Goal: Task Accomplishment & Management: Manage account settings

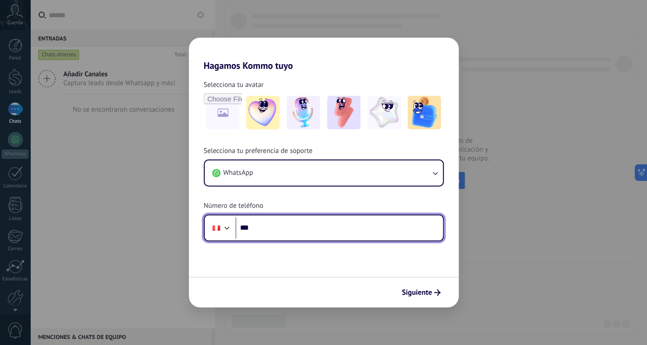
click at [404, 225] on input "***" at bounding box center [338, 227] width 207 height 21
type input "**********"
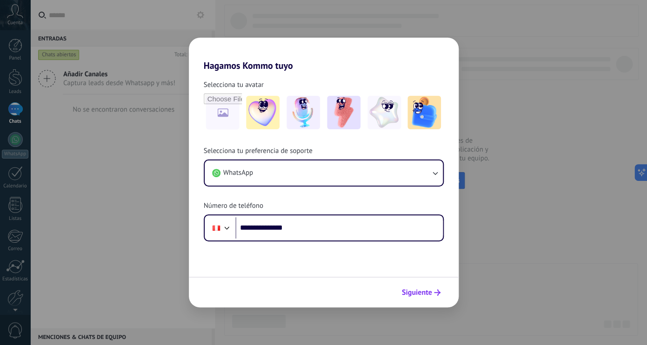
click at [425, 295] on span "Siguiente" at bounding box center [417, 292] width 30 height 7
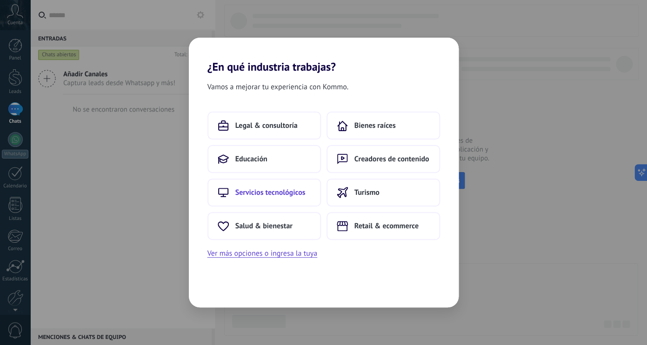
click at [255, 196] on span "Servicios tecnológicos" at bounding box center [270, 192] width 70 height 9
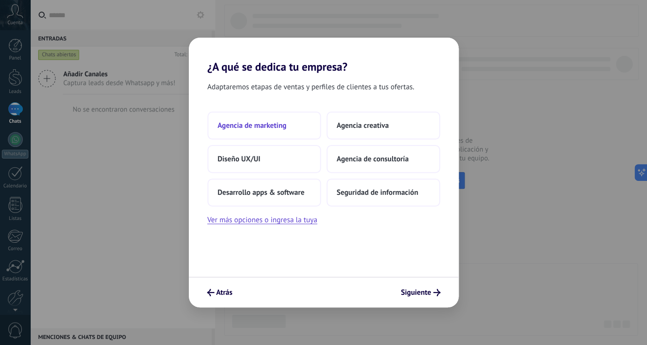
click at [297, 132] on button "Agencia de marketing" at bounding box center [263, 126] width 113 height 28
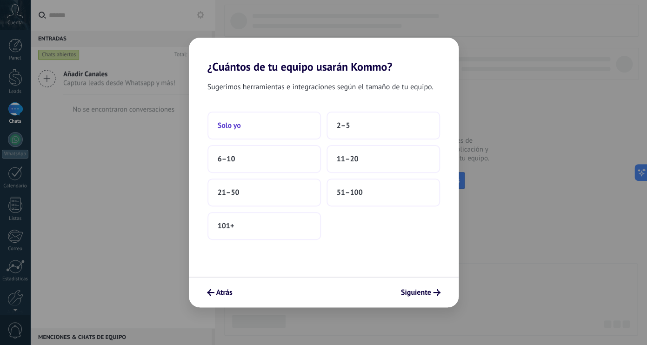
click at [277, 130] on button "Solo yo" at bounding box center [263, 126] width 113 height 28
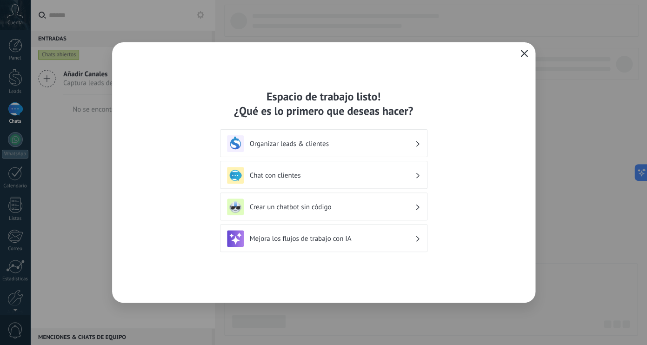
click at [395, 142] on h3 "Organizar leads & clientes" at bounding box center [332, 143] width 165 height 9
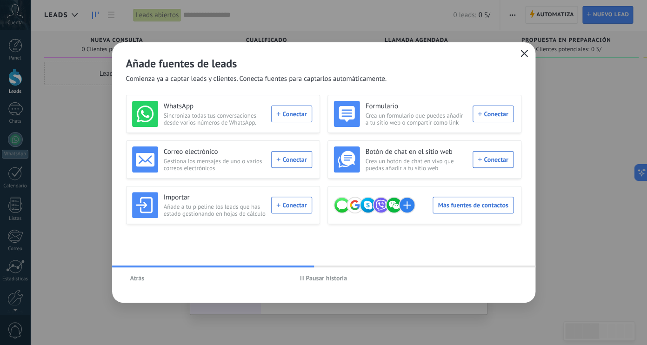
click at [299, 277] on button "Pausar historia" at bounding box center [323, 278] width 55 height 14
click at [136, 281] on span "Atrás" at bounding box center [137, 278] width 14 height 7
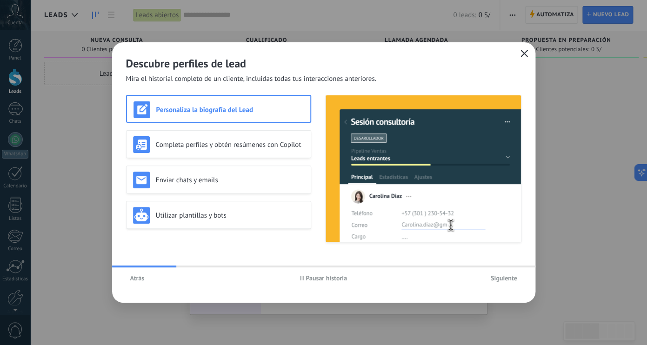
click at [136, 281] on span "Atrás" at bounding box center [137, 278] width 14 height 7
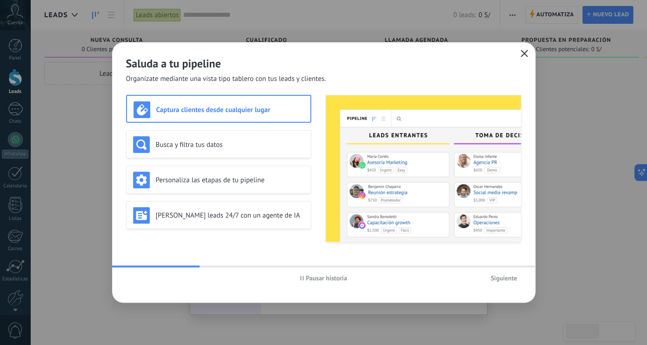
click at [137, 282] on div "Pausar historia Siguiente" at bounding box center [323, 277] width 423 height 21
click at [219, 153] on div "Busca y filtra tus datos" at bounding box center [218, 144] width 185 height 28
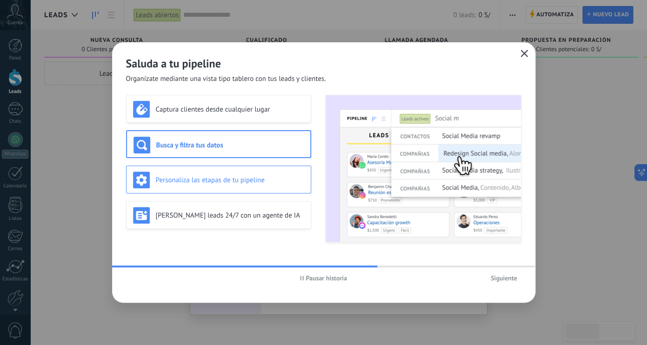
click at [220, 174] on div "Personaliza las etapas de tu pipeline" at bounding box center [218, 180] width 171 height 17
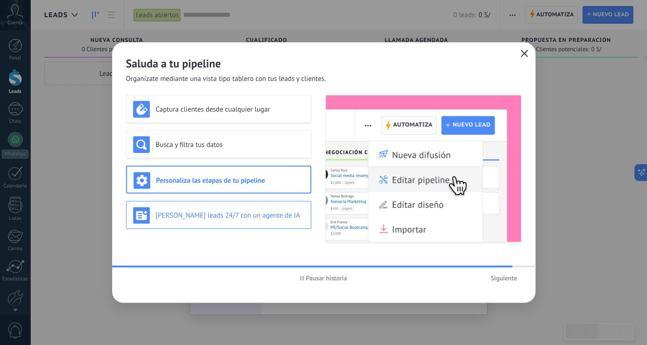
click at [237, 221] on div "[PERSON_NAME] leads 24/7 con un agente de IA" at bounding box center [218, 215] width 171 height 17
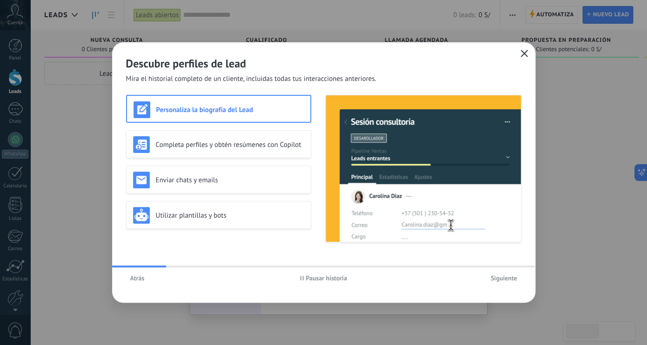
click at [511, 284] on button "Siguiente" at bounding box center [503, 278] width 35 height 14
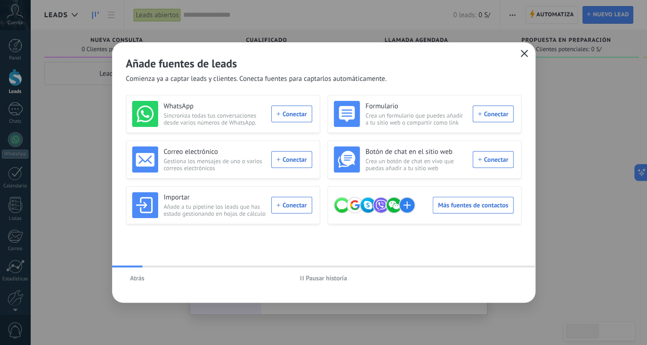
click at [510, 280] on div "Atrás Pausar historia" at bounding box center [323, 277] width 423 height 21
click at [522, 55] on use "button" at bounding box center [523, 53] width 7 height 7
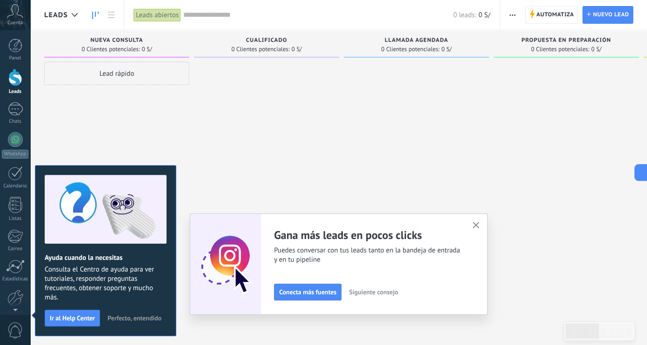
click at [373, 290] on span "Siguiente consejo" at bounding box center [373, 292] width 49 height 7
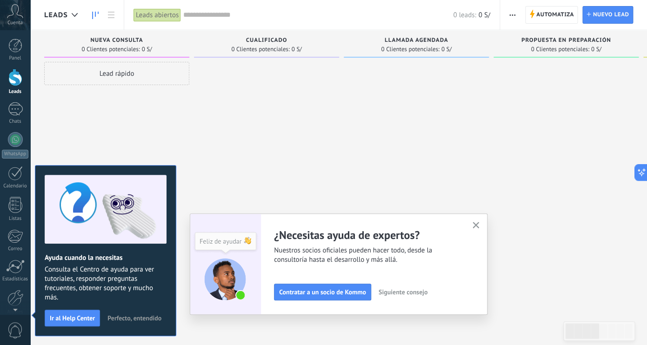
click at [396, 294] on span "Siguiente consejo" at bounding box center [402, 292] width 49 height 7
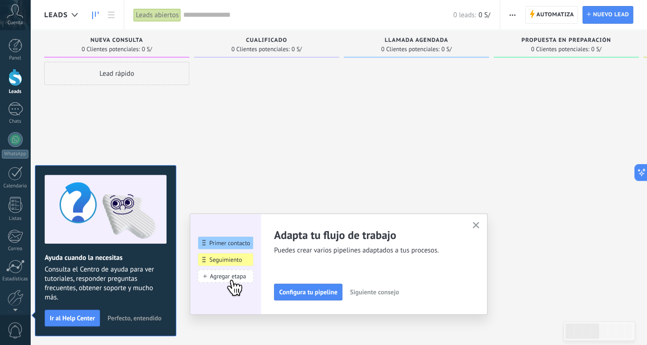
click at [361, 294] on span "Siguiente consejo" at bounding box center [374, 292] width 49 height 7
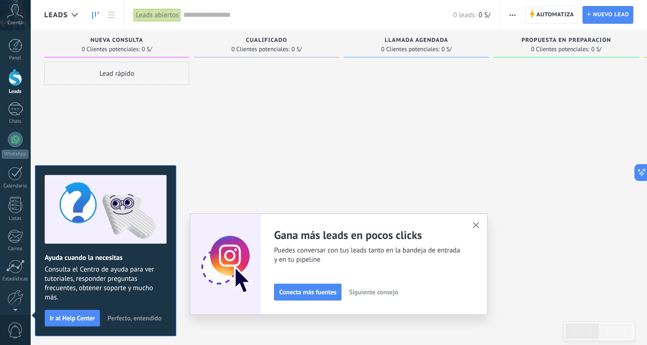
click at [379, 289] on span "Siguiente consejo" at bounding box center [373, 292] width 49 height 7
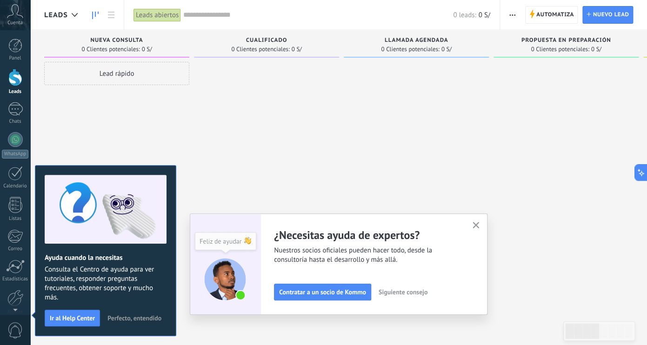
click at [477, 222] on button "button" at bounding box center [476, 225] width 12 height 13
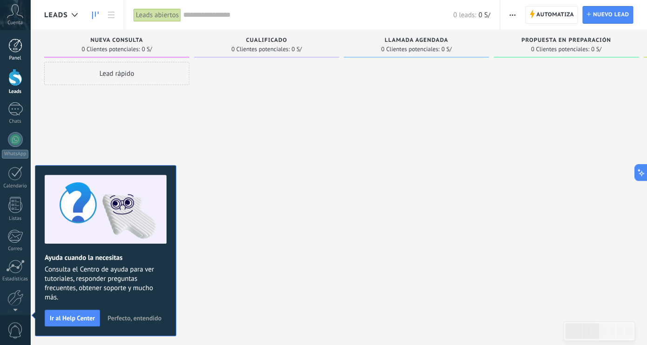
click at [15, 52] on div at bounding box center [15, 46] width 14 height 14
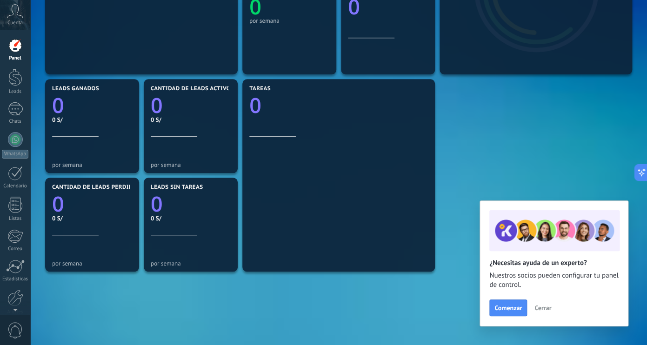
scroll to position [294, 0]
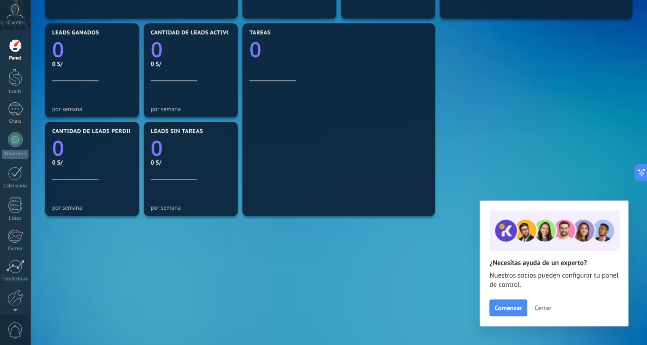
click at [537, 304] on button "Cerrar" at bounding box center [542, 308] width 25 height 14
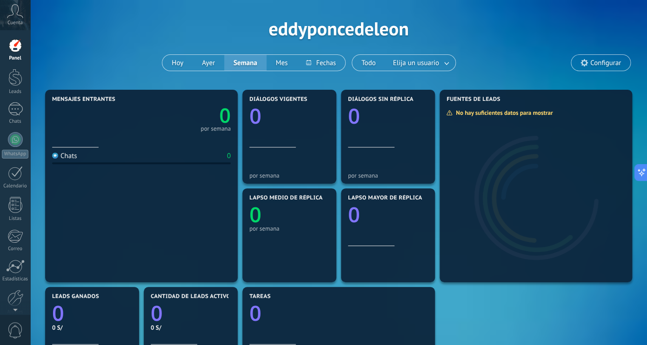
scroll to position [0, 0]
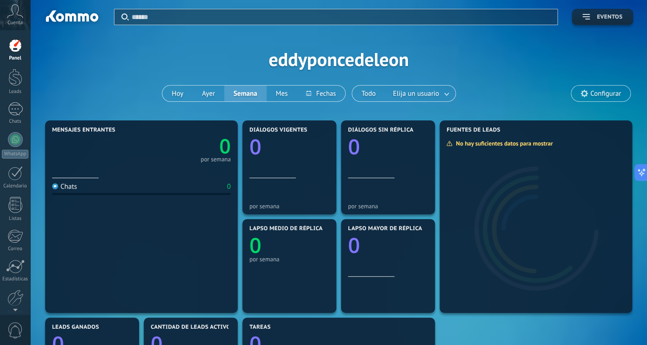
click at [591, 19] on span "Eventos" at bounding box center [602, 17] width 40 height 7
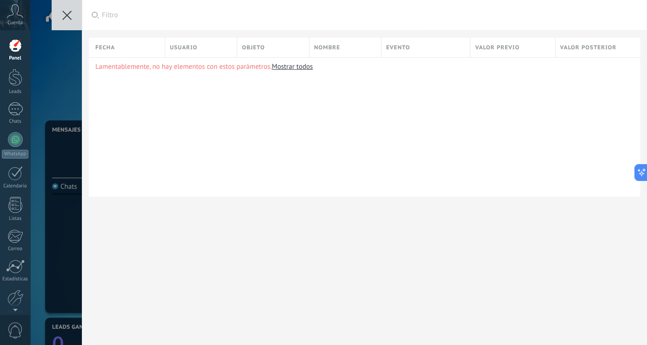
click at [72, 16] on button at bounding box center [67, 15] width 30 height 30
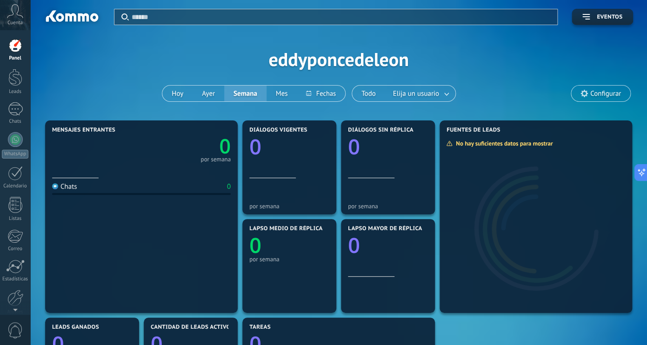
click at [74, 16] on div at bounding box center [71, 18] width 60 height 16
click at [180, 89] on button "Hoy" at bounding box center [177, 94] width 30 height 16
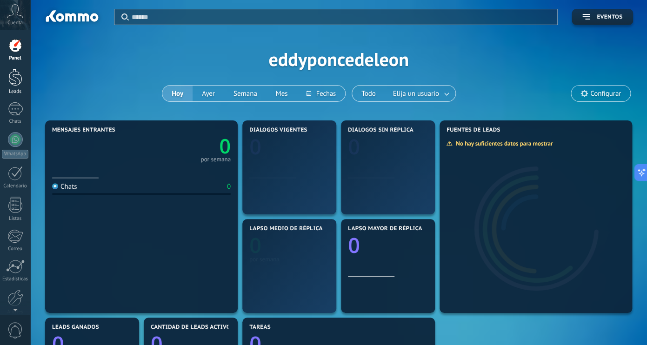
click at [20, 76] on div at bounding box center [15, 77] width 14 height 17
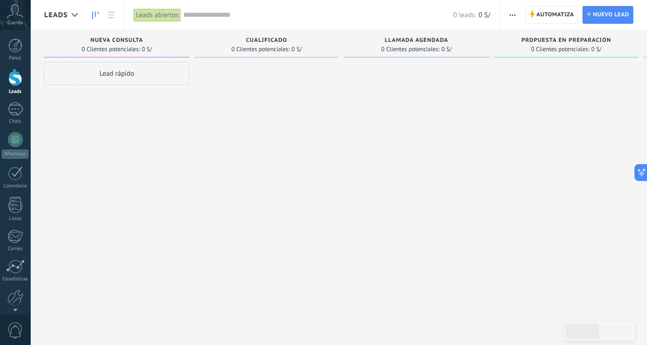
click at [10, 20] on span "Cuenta" at bounding box center [14, 23] width 15 height 6
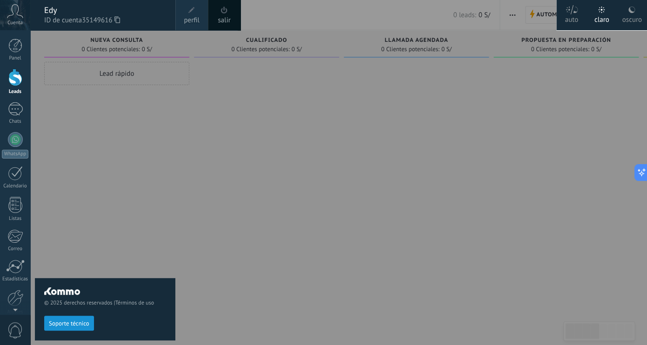
click at [193, 9] on span at bounding box center [191, 10] width 7 height 7
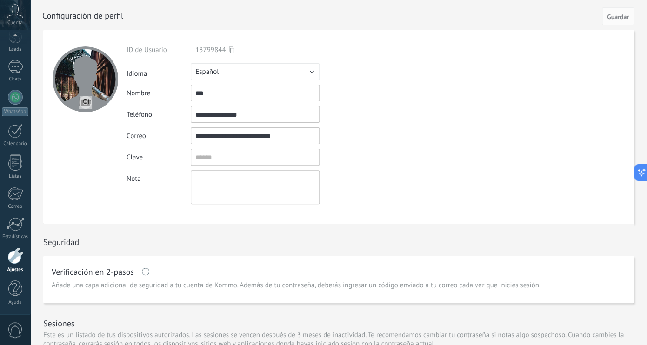
scroll to position [42, 0]
click at [246, 140] on input "**********" at bounding box center [255, 135] width 129 height 17
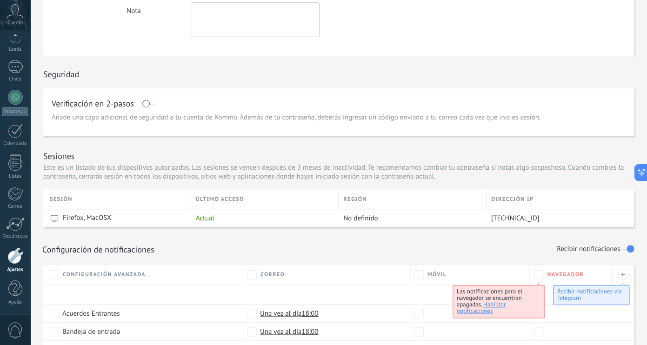
scroll to position [175, 0]
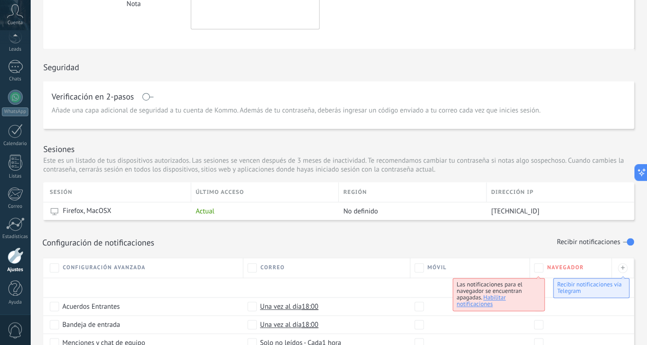
click at [521, 112] on span "Añade una capa adicional de seguridad a tu cuenta de Kommo. Además de tu contra…" at bounding box center [296, 110] width 489 height 9
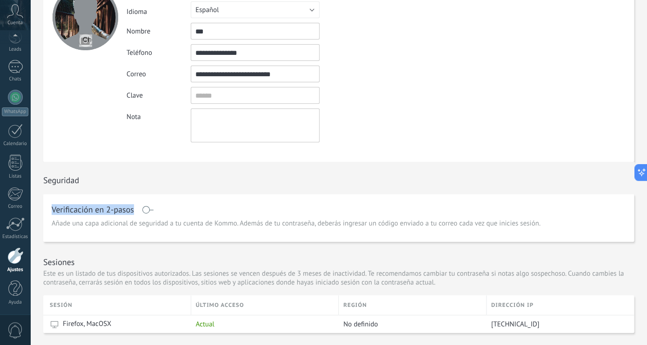
scroll to position [0, 0]
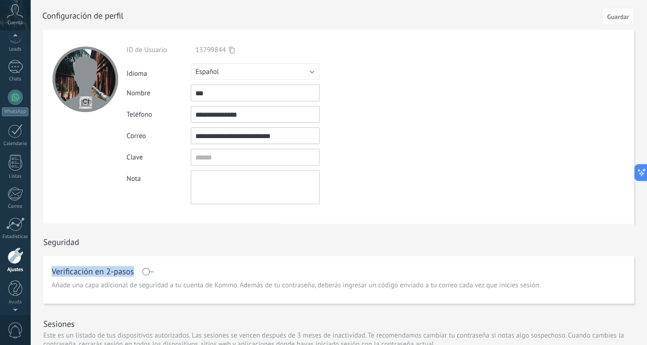
click at [14, 16] on icon at bounding box center [15, 11] width 16 height 14
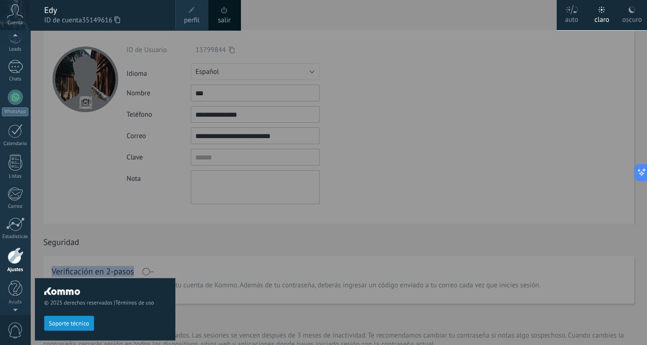
click at [197, 11] on link "perfil" at bounding box center [191, 15] width 33 height 30
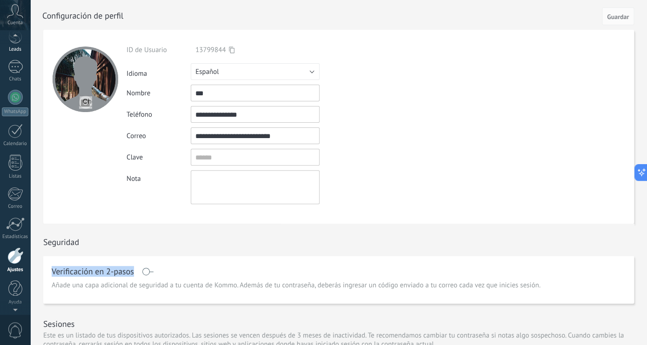
click at [17, 45] on div "Leads" at bounding box center [15, 39] width 30 height 26
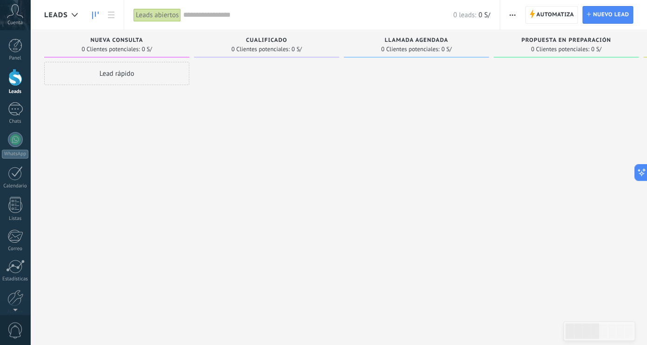
click at [166, 16] on div "Leads abiertos" at bounding box center [156, 14] width 47 height 13
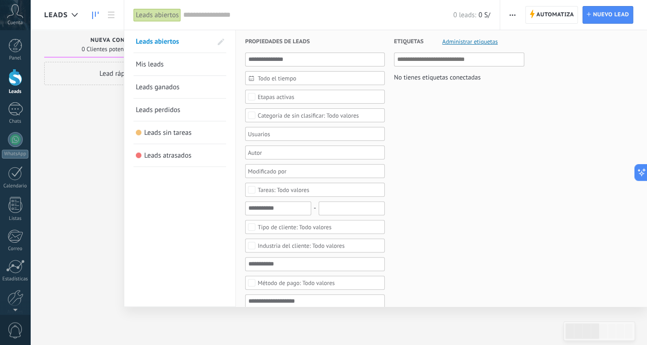
click at [158, 62] on span "Mis leads" at bounding box center [150, 64] width 28 height 9
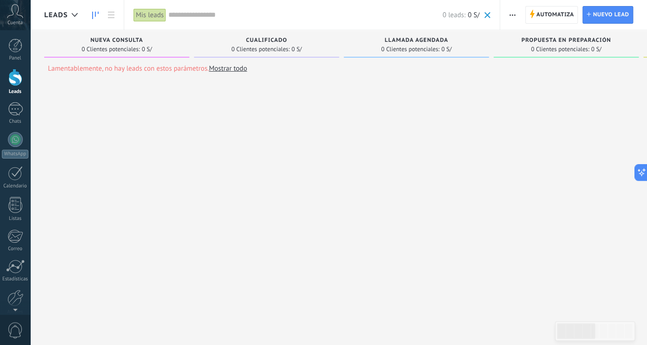
click at [156, 19] on div "Mis leads" at bounding box center [149, 14] width 33 height 13
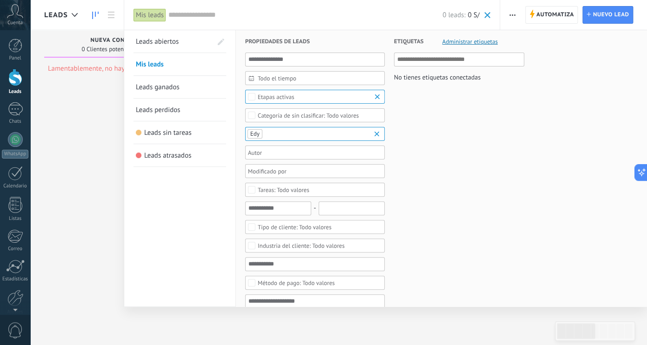
click at [158, 84] on span "Leads ganados" at bounding box center [158, 87] width 44 height 9
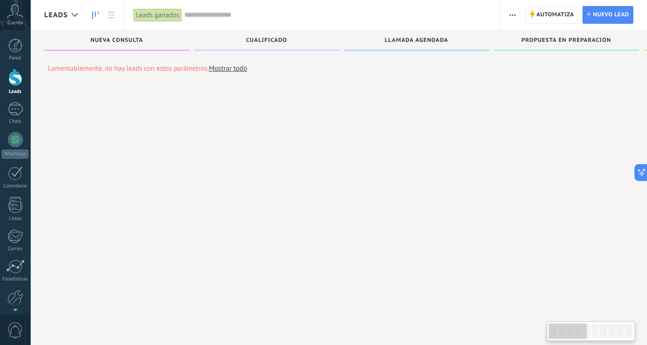
click at [155, 16] on div "Leads ganados" at bounding box center [157, 14] width 48 height 13
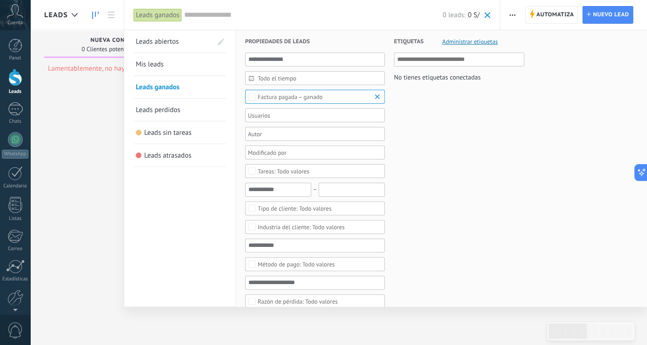
click at [164, 103] on link "Leads perdidos" at bounding box center [180, 110] width 88 height 22
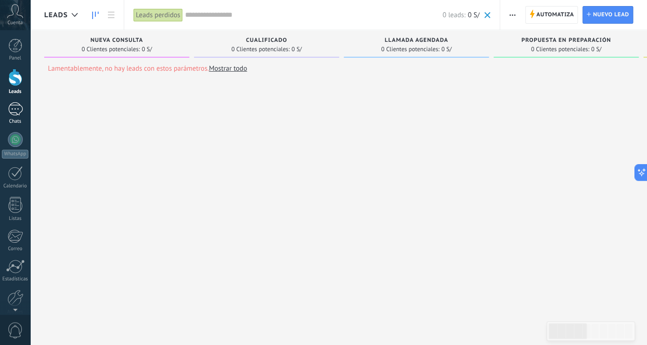
click at [14, 118] on div "Chats" at bounding box center [15, 113] width 30 height 22
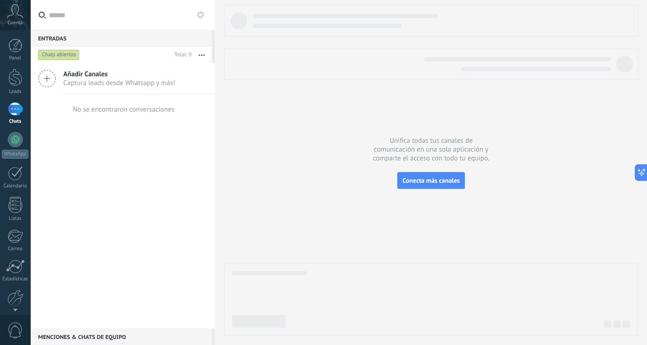
click at [46, 79] on icon at bounding box center [47, 79] width 18 height 18
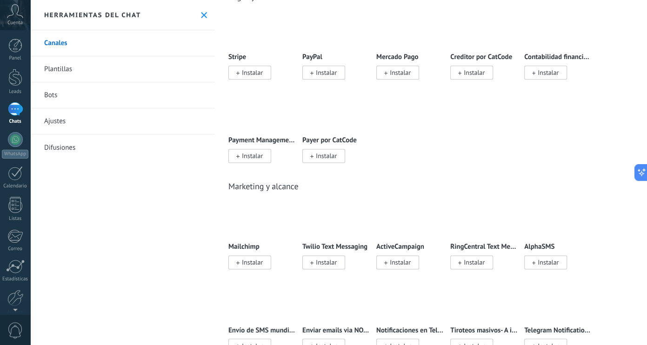
scroll to position [1702, 0]
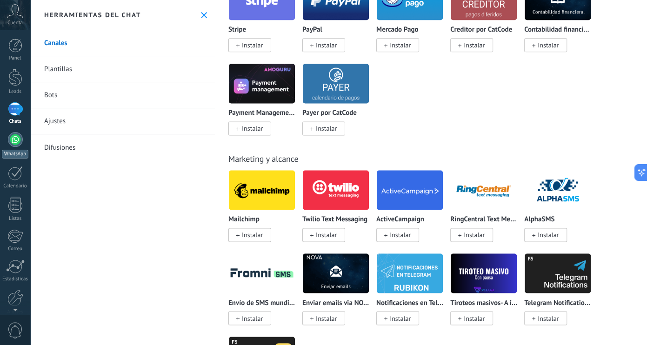
click at [17, 144] on div at bounding box center [15, 139] width 15 height 15
